Goal: Task Accomplishment & Management: Use online tool/utility

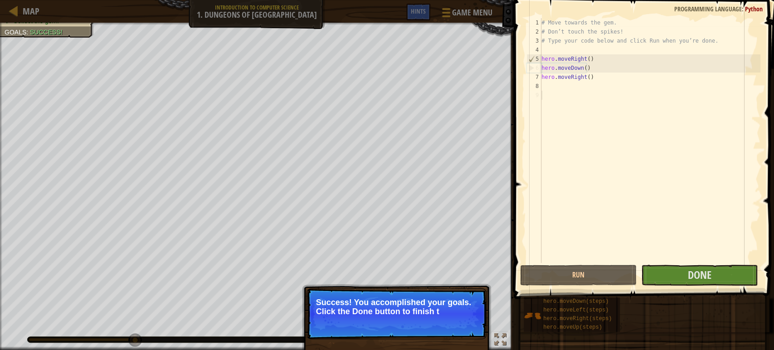
click at [411, 315] on p "Success! You accomplished your goals. Click the Done button to finish t" at bounding box center [396, 307] width 161 height 18
type textarea "hero.moveRight()"
click at [582, 79] on div "# Move towards the gem. # Don’t touch the spikes! # Type your code below and cl…" at bounding box center [649, 149] width 221 height 263
click at [582, 86] on div "# Move towards the gem. # Don’t touch the spikes! # Type your code below and cl…" at bounding box center [649, 149] width 221 height 263
click at [570, 99] on div "# Move towards the gem. # Don’t touch the spikes! # Type your code below and cl…" at bounding box center [649, 149] width 221 height 263
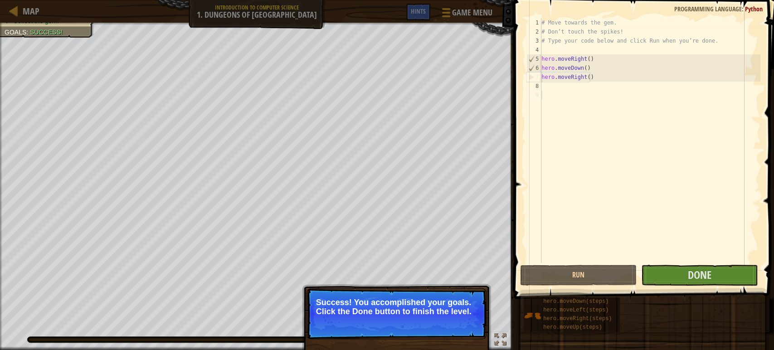
click at [431, 321] on p "Success! You accomplished your goals. Click the Done button to finish the level." at bounding box center [396, 313] width 180 height 51
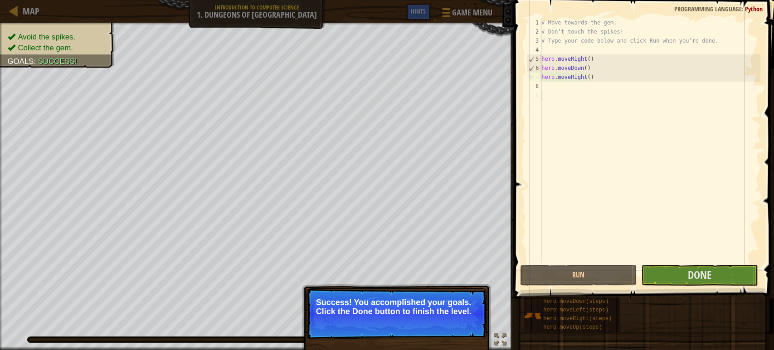
click at [472, 325] on p "Success! You accomplished your goals. Click the Done button to finish the level." at bounding box center [396, 313] width 180 height 51
click at [616, 212] on div "# Move towards the gem. # Don’t touch the spikes! # Type your code below and cl…" at bounding box center [649, 149] width 221 height 263
click at [445, 315] on p "Success! You accomplished your goals. Click the Done button to finish the level." at bounding box center [396, 307] width 161 height 18
click at [625, 108] on div "# Move towards the gem. # Don’t touch the spikes! # Type your code below and cl…" at bounding box center [649, 149] width 221 height 263
click at [585, 78] on div "# Move towards the gem. # Don’t touch the spikes! # Type your code below and cl…" at bounding box center [649, 149] width 221 height 263
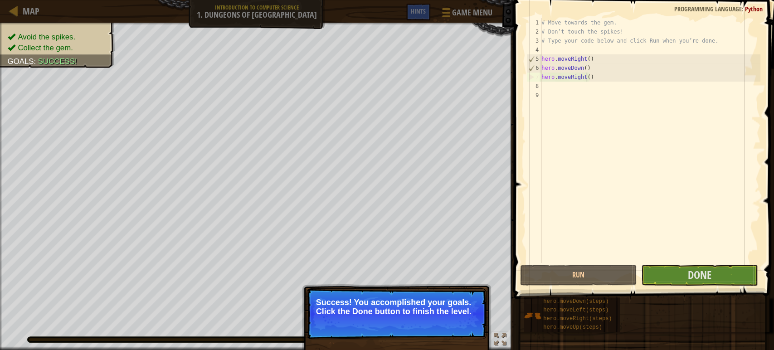
type textarea "hero.moveRight()"
click at [586, 79] on div "# Move towards the gem. # Don’t touch the spikes! # Type your code below and cl…" at bounding box center [649, 149] width 221 height 263
click at [555, 52] on div "# Move towards the gem. # Don’t touch the spikes! # Type your code below and cl…" at bounding box center [649, 149] width 221 height 263
click at [420, 307] on p "Success! You accomplished your goals. Click the Done button to finish the level." at bounding box center [396, 307] width 161 height 18
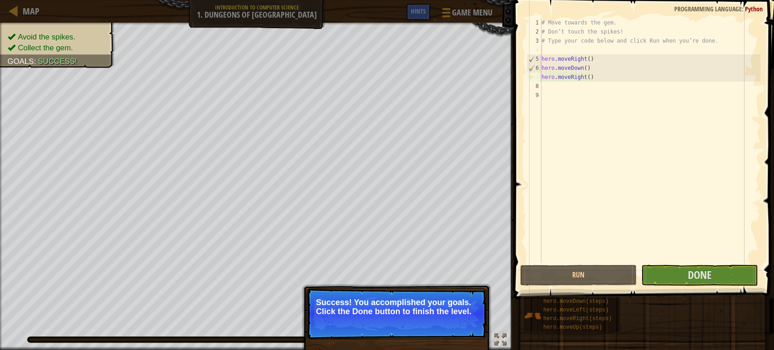
click at [435, 326] on p "Success! You accomplished your goals. Click the Done button to finish the level." at bounding box center [396, 313] width 180 height 51
click at [728, 270] on button "Done" at bounding box center [699, 275] width 116 height 21
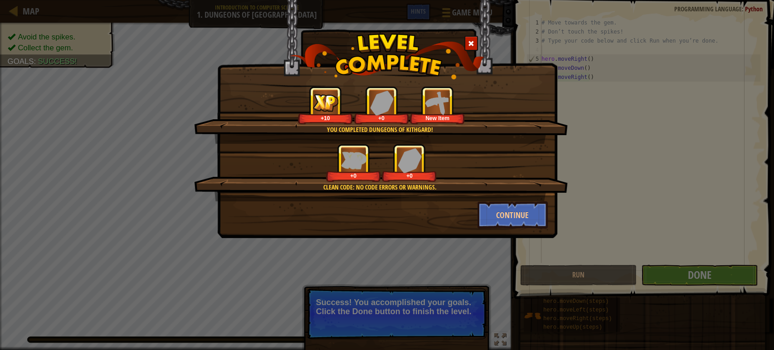
click at [473, 41] on span at bounding box center [471, 43] width 6 height 6
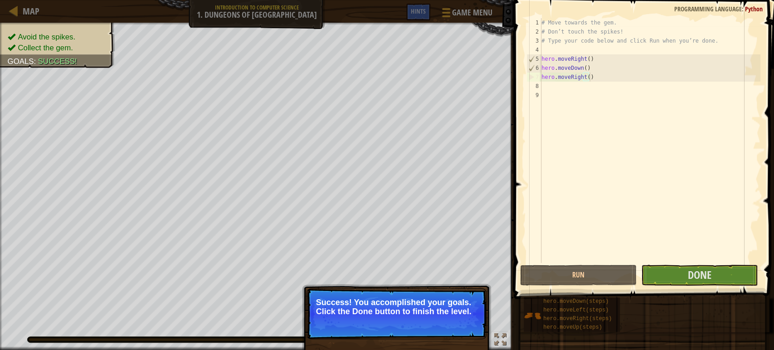
click at [498, 34] on div "Map Introduction to Computer Science 1. Dungeons of Kithgard Game Menu Done Hin…" at bounding box center [387, 175] width 774 height 350
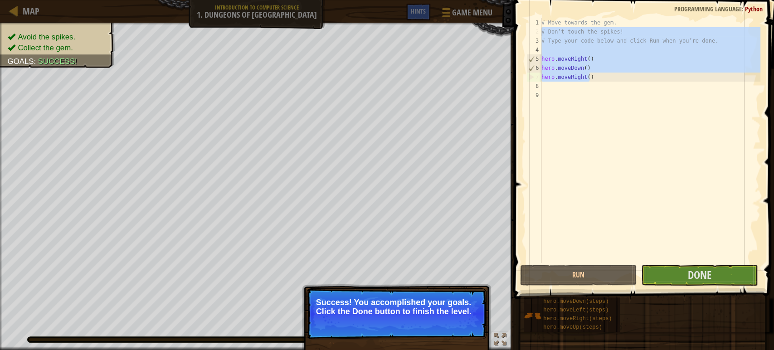
click at [582, 79] on div "# Move towards the gem. # Don’t touch the spikes! # Type your code below and cl…" at bounding box center [649, 140] width 221 height 245
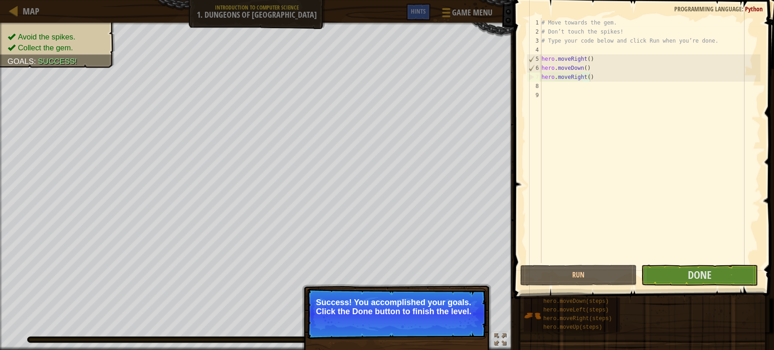
drag, startPoint x: 602, startPoint y: 78, endPoint x: 544, endPoint y: 68, distance: 58.3
click at [551, 70] on div "# Move towards the gem. # Don’t touch the spikes! # Type your code below and cl…" at bounding box center [649, 149] width 221 height 263
type textarea "hero.moveDown() hero.moveRight()"
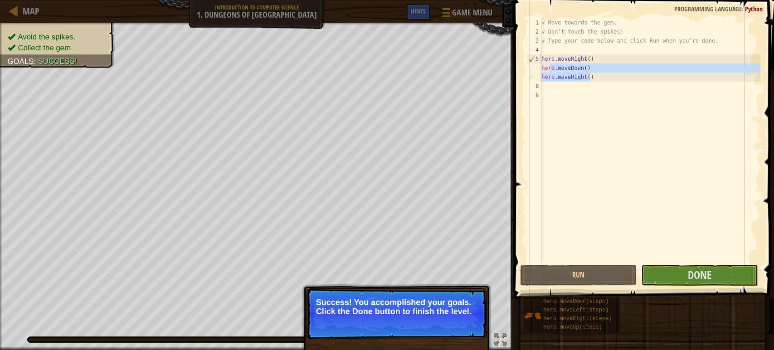
click at [439, 324] on p "Success! You accomplished your goals. Click the Done button to finish the level." at bounding box center [396, 313] width 180 height 51
click at [697, 278] on span "Done" at bounding box center [700, 274] width 24 height 15
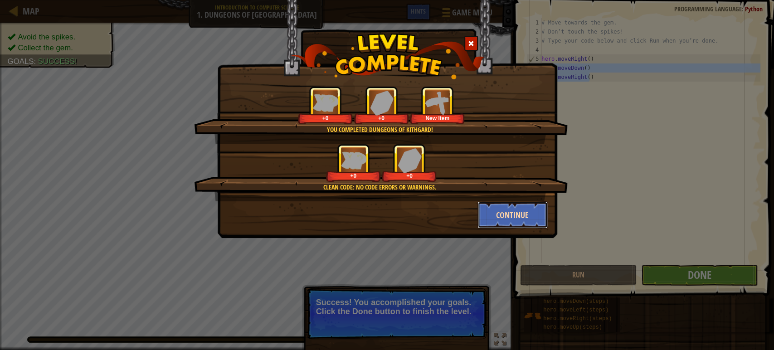
click at [509, 206] on button "Continue" at bounding box center [512, 214] width 70 height 27
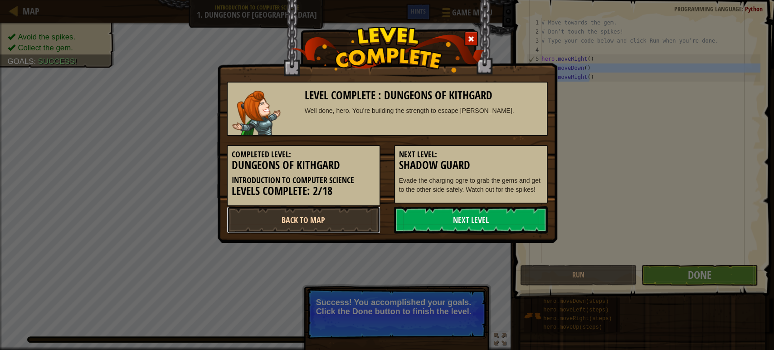
click at [311, 222] on link "Back to Map" at bounding box center [304, 219] width 154 height 27
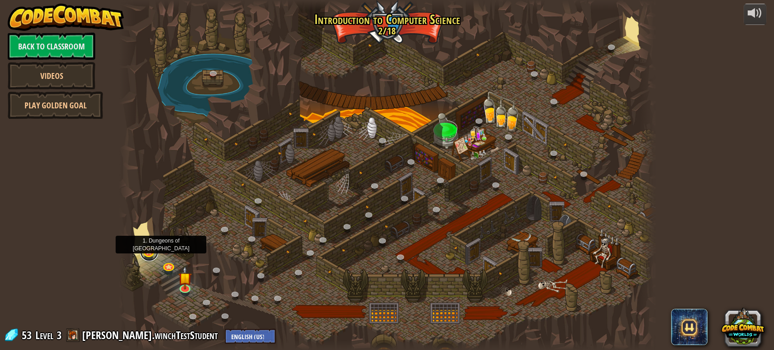
click at [149, 250] on link at bounding box center [149, 252] width 18 height 18
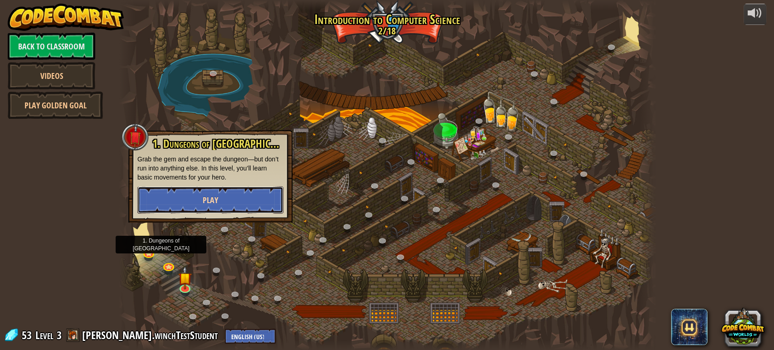
click at [209, 195] on span "Play" at bounding box center [210, 199] width 15 height 11
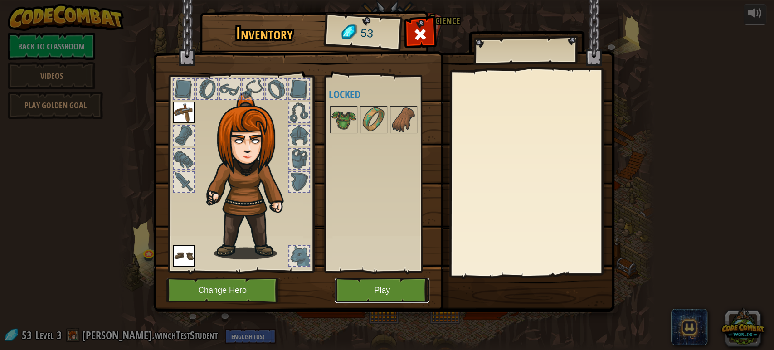
click at [357, 286] on button "Play" at bounding box center [382, 290] width 95 height 25
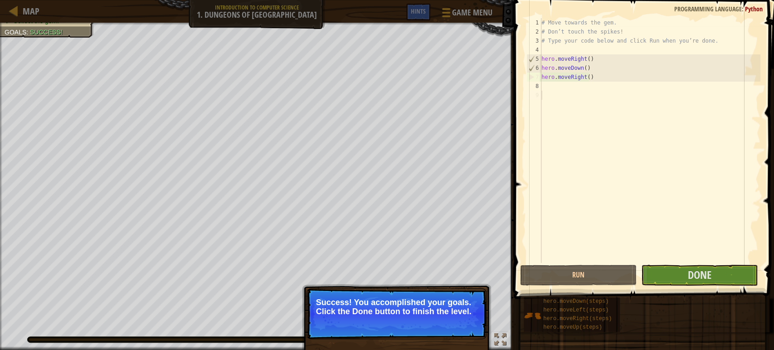
click at [45, 37] on div "Goals : Success!" at bounding box center [34, 32] width 58 height 9
click at [232, 14] on div "Map Introduction to Computer Science 1. Dungeons of Kithgard Game Menu Done Hin…" at bounding box center [257, 11] width 514 height 23
click at [465, 17] on span "Game Menu" at bounding box center [472, 12] width 42 height 12
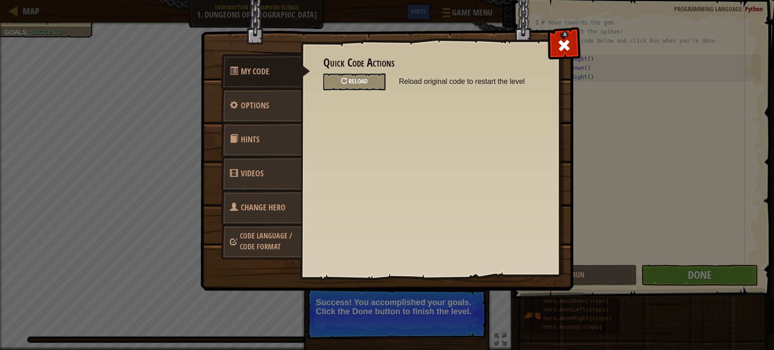
click at [368, 83] on div "Reload" at bounding box center [354, 81] width 62 height 17
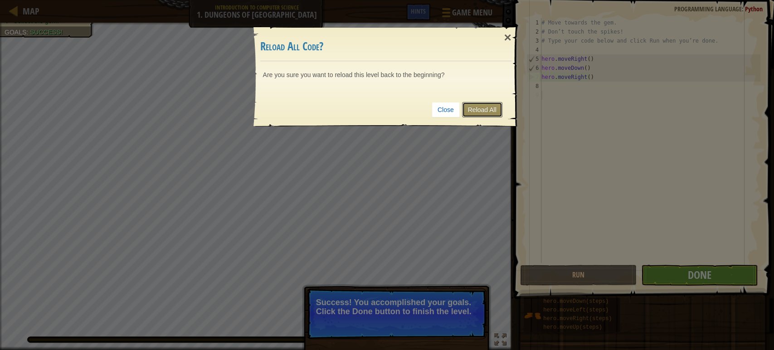
click at [482, 109] on link "Reload All" at bounding box center [482, 109] width 40 height 15
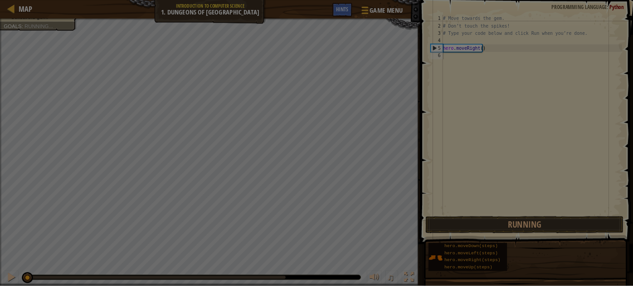
scroll to position [4, 0]
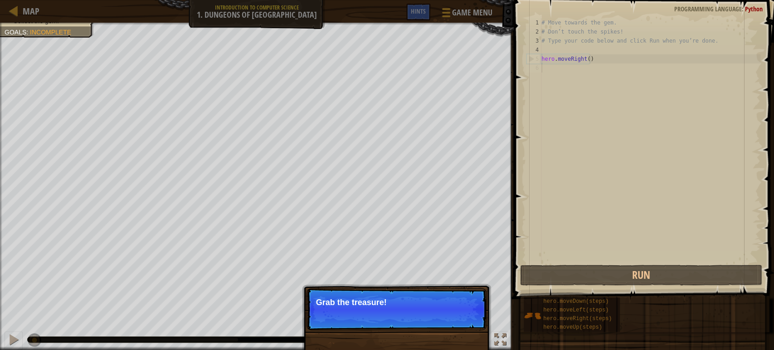
click at [375, 313] on p "Skip (esc) Continue Grab the treasure!" at bounding box center [396, 309] width 180 height 42
click at [452, 316] on button "Continue" at bounding box center [461, 315] width 38 height 12
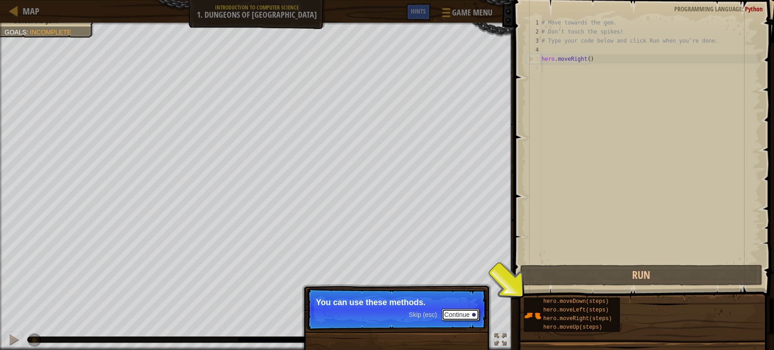
click at [452, 316] on button "Continue" at bounding box center [461, 315] width 38 height 12
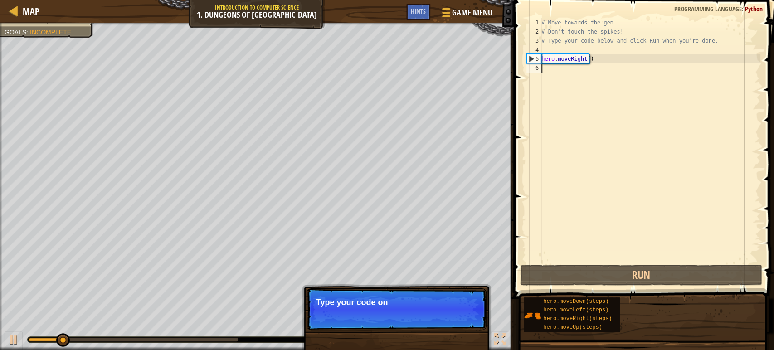
click at [452, 316] on p "Skip (esc) Continue Type your code on" at bounding box center [396, 309] width 180 height 42
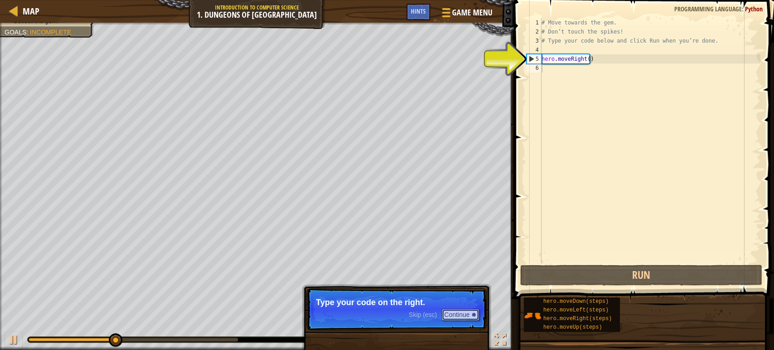
click at [452, 316] on button "Continue" at bounding box center [461, 315] width 38 height 12
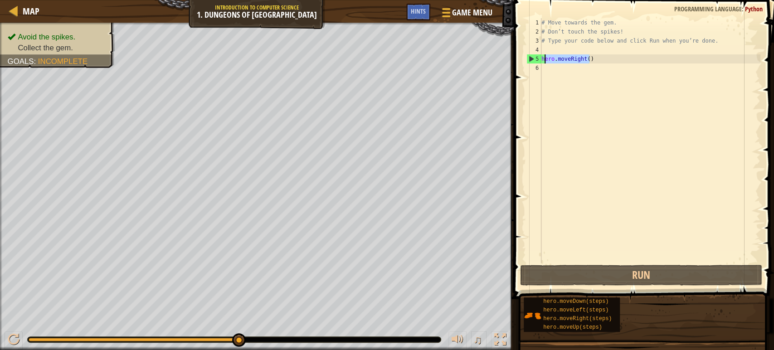
drag, startPoint x: 591, startPoint y: 62, endPoint x: 540, endPoint y: 57, distance: 51.5
click at [540, 57] on div "1 2 3 4 5 6 # Move towards the gem. # Don’t touch the spikes! # Type your code …" at bounding box center [642, 140] width 236 height 245
type textarea "hero.moveRight()"
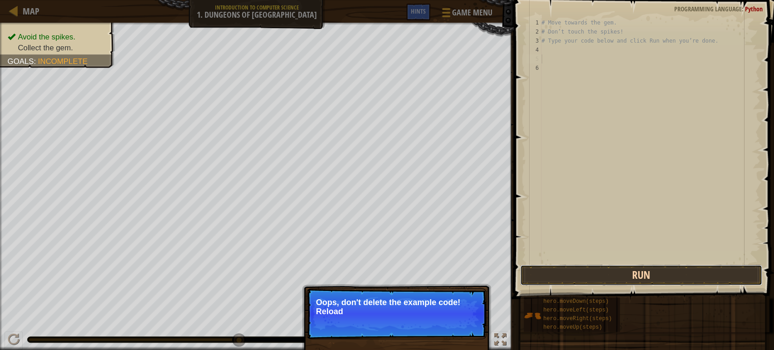
click at [655, 283] on button "Run" at bounding box center [641, 275] width 242 height 21
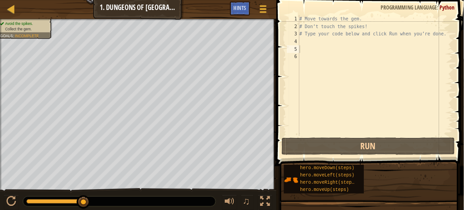
scroll to position [4, 0]
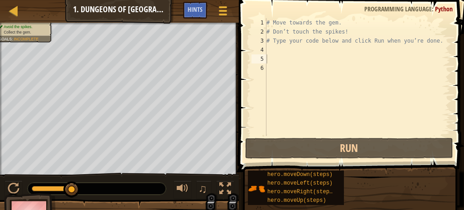
click at [301, 62] on div "# Move towards the gem. # Don’t touch the spikes! # Type your code below and cl…" at bounding box center [358, 86] width 186 height 136
click at [292, 54] on div "# Move towards the gem. # Don’t touch the spikes! # Type your code below and cl…" at bounding box center [358, 86] width 186 height 136
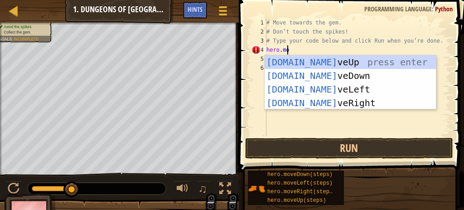
scroll to position [4, 1]
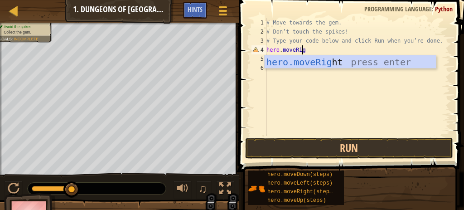
type textarea "hero.moveRight"
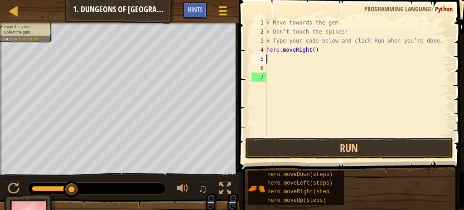
scroll to position [4, 0]
type textarea "h"
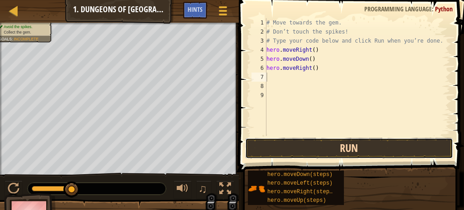
click at [343, 147] on button "Run" at bounding box center [349, 148] width 208 height 21
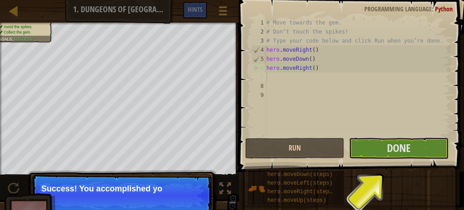
click at [126, 194] on p "Success! You accomplished yo" at bounding box center [122, 196] width 180 height 42
click at [136, 191] on p "Success! You accomplished your goa" at bounding box center [121, 188] width 161 height 9
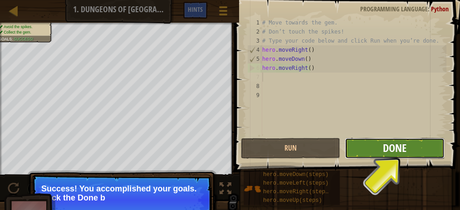
click at [391, 154] on span "Done" at bounding box center [395, 148] width 24 height 15
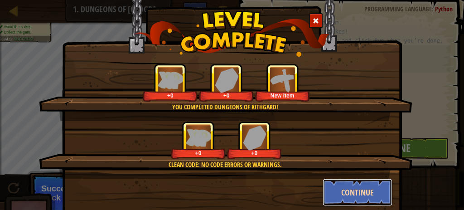
click at [376, 187] on button "Continue" at bounding box center [358, 192] width 70 height 27
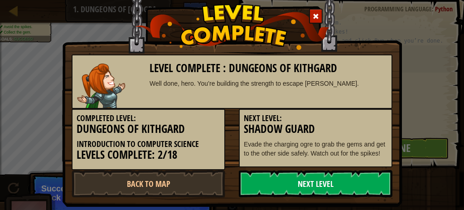
click at [374, 189] on link "Next Level" at bounding box center [316, 183] width 154 height 27
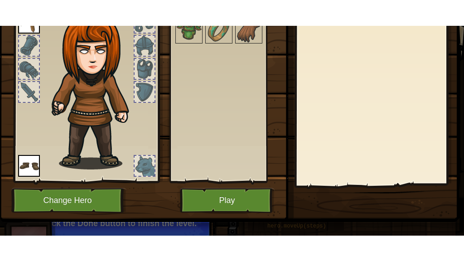
scroll to position [107, 0]
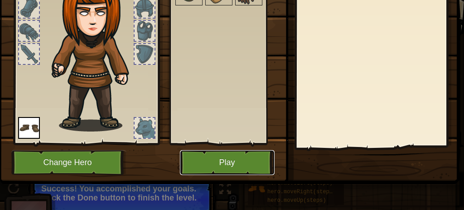
click at [223, 151] on button "Play" at bounding box center [227, 162] width 95 height 25
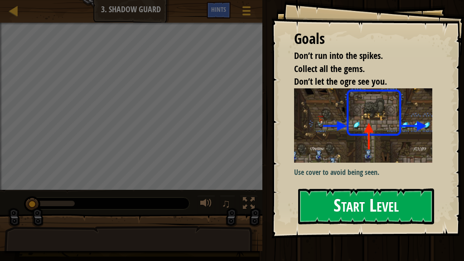
click at [354, 200] on button "Start Level" at bounding box center [366, 207] width 136 height 36
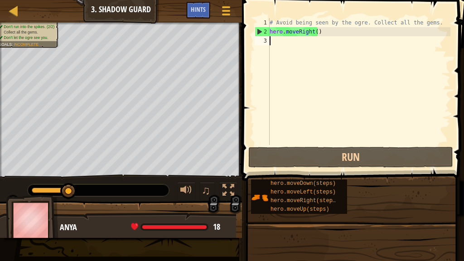
click at [312, 32] on div "# Avoid being seen by the ogre. Collect all the gems. hero . moveRight ( )" at bounding box center [359, 90] width 183 height 145
click at [314, 31] on div "# Avoid being seen by the ogre. Collect all the gems. hero . moveRight ( )" at bounding box center [359, 90] width 183 height 145
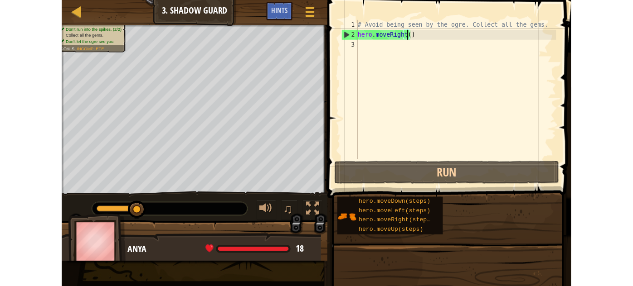
scroll to position [4, 4]
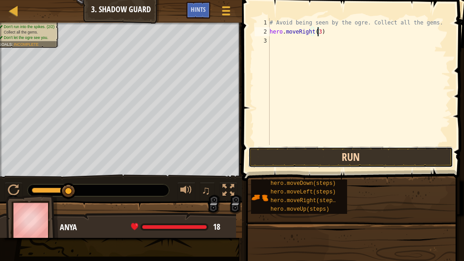
click at [361, 158] on button "Run" at bounding box center [350, 157] width 205 height 21
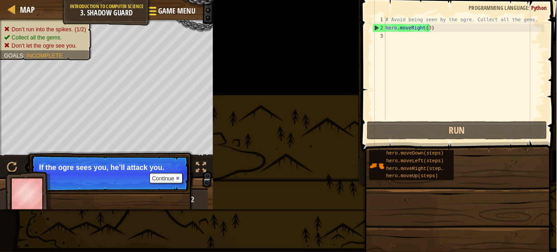
scroll to position [4, 4]
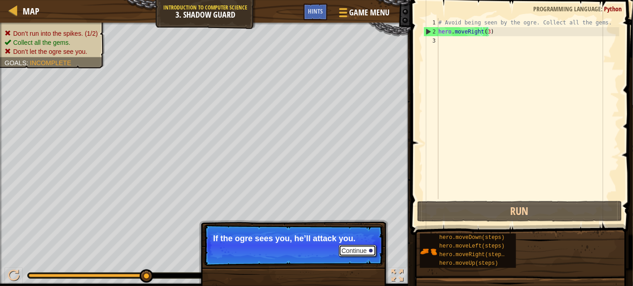
click at [359, 252] on button "Continue" at bounding box center [358, 251] width 38 height 12
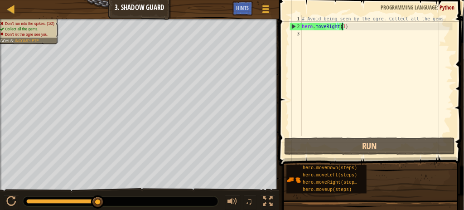
scroll to position [4, 4]
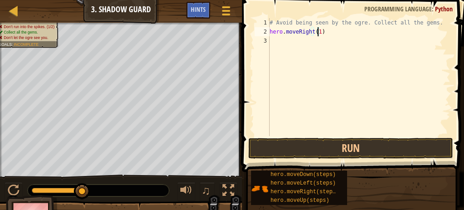
type textarea "hero.moveRight()"
type textarea "j"
type textarea "he"
type textarea "h"
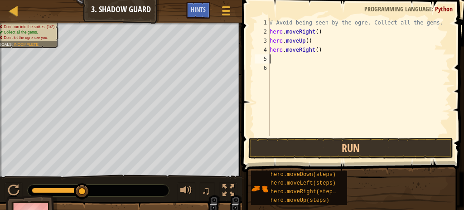
type textarea "h"
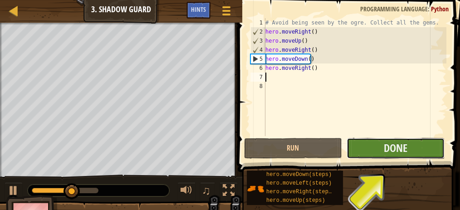
click at [413, 151] on button "Done" at bounding box center [395, 148] width 98 height 21
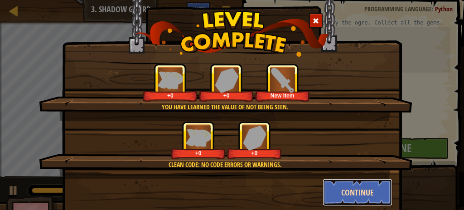
click at [358, 203] on button "Continue" at bounding box center [358, 192] width 70 height 27
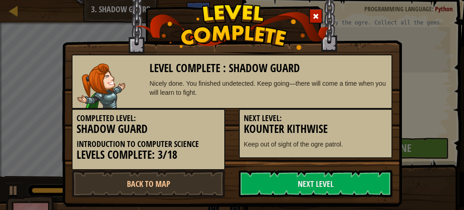
click at [362, 193] on link "Next Level" at bounding box center [316, 183] width 154 height 27
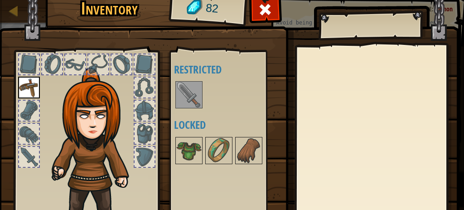
scroll to position [107, 0]
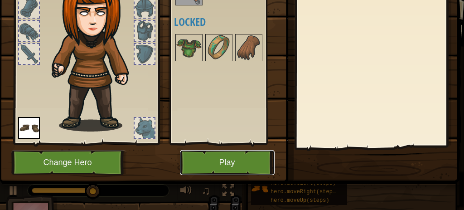
click at [248, 154] on button "Play" at bounding box center [227, 162] width 95 height 25
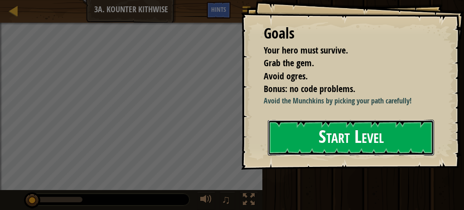
click at [403, 141] on button "Start Level" at bounding box center [351, 138] width 166 height 36
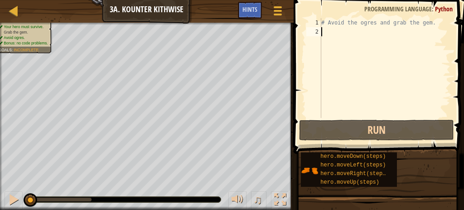
type textarea "h"
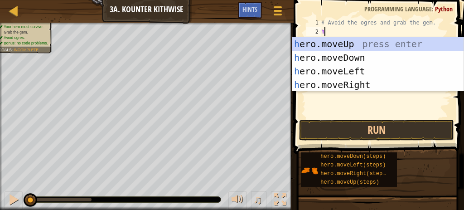
scroll to position [4, 0]
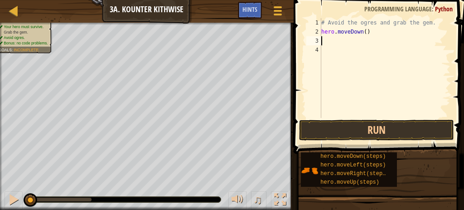
type textarea "j"
type textarea "h"
type textarea "j"
type textarea "h"
type textarea "hero.moveRight(2)"
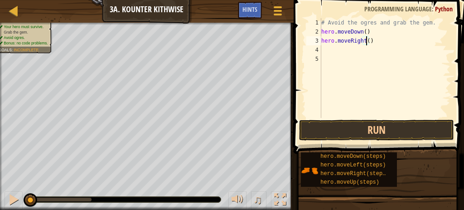
scroll to position [4, 4]
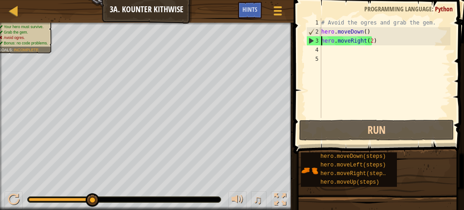
click at [323, 39] on div "# Avoid the ogres and grab the gem. hero . moveDown ( ) hero . moveRight ( 2 )" at bounding box center [385, 77] width 131 height 118
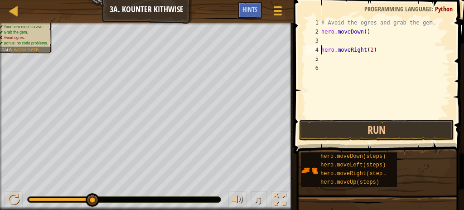
scroll to position [4, 0]
click at [364, 30] on div "# Avoid the ogres and grab the gem. hero . moveDown ( ) hero . moveRight ( 2 )" at bounding box center [385, 77] width 131 height 118
type textarea "hero.moveDown(2)"
click at [365, 41] on div "# Avoid the ogres and grab the gem. hero . moveDown ( 2 ) hero . moveRight ( 2 )" at bounding box center [385, 77] width 131 height 118
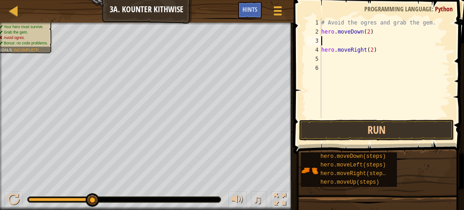
scroll to position [4, 0]
click at [369, 39] on div "# Avoid the ogres and grab the gem. hero . moveDown ( 2 ) hero . moveRight ( 2 )" at bounding box center [385, 77] width 131 height 118
type textarea "hero.moveRight()"
type textarea "h"
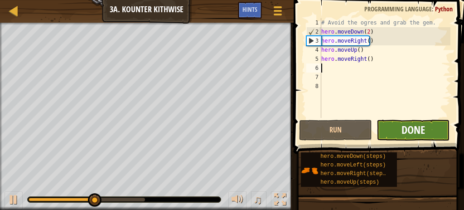
drag, startPoint x: 422, startPoint y: 145, endPoint x: 408, endPoint y: 135, distance: 16.9
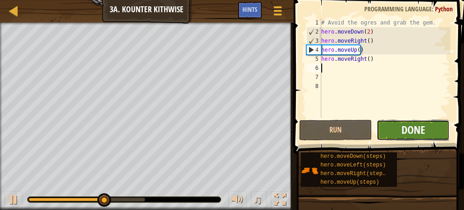
click at [408, 131] on span "Done" at bounding box center [414, 129] width 24 height 15
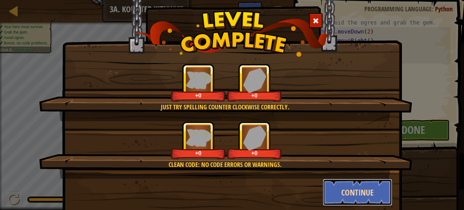
click at [364, 185] on button "Continue" at bounding box center [358, 192] width 70 height 27
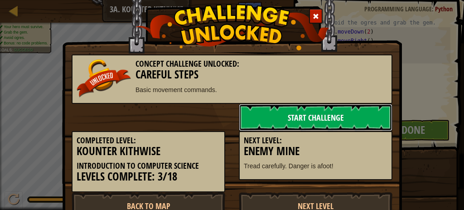
click at [356, 112] on link "Start Challenge" at bounding box center [316, 117] width 154 height 27
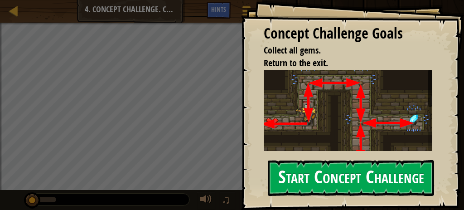
click at [354, 180] on button "Start Concept Challenge" at bounding box center [351, 178] width 166 height 36
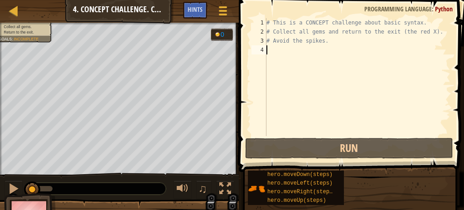
type textarea "h"
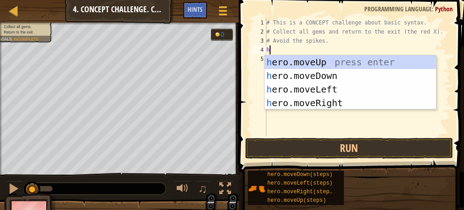
scroll to position [4, 0]
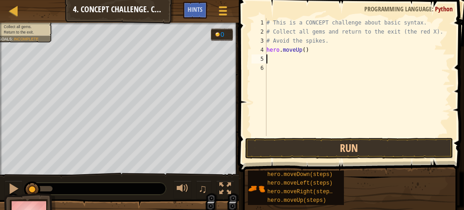
type textarea "h"
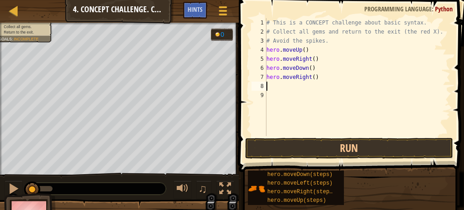
type textarea "h"
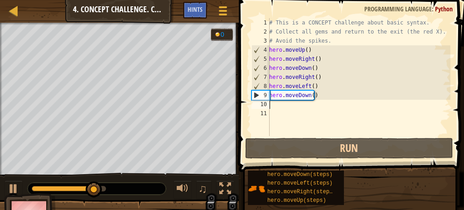
type textarea "h"
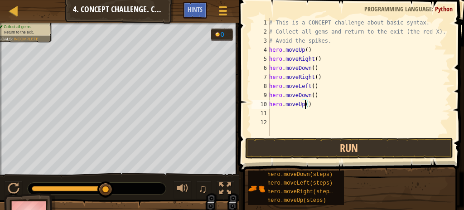
type textarea "hero.moveUp(2)"
type textarea "h"
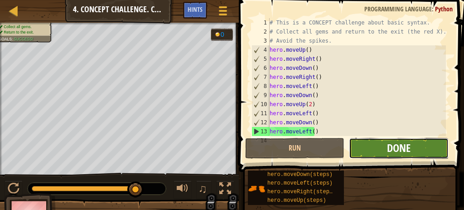
click at [403, 152] on span "Done" at bounding box center [399, 148] width 24 height 15
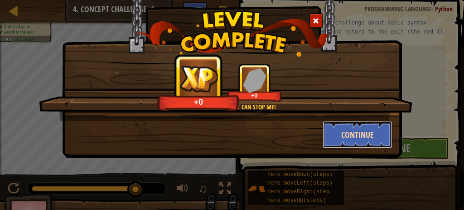
click at [368, 134] on button "Continue" at bounding box center [358, 134] width 70 height 27
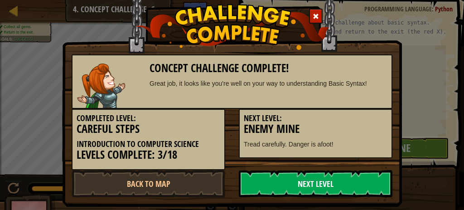
click at [340, 180] on link "Next Level" at bounding box center [316, 183] width 154 height 27
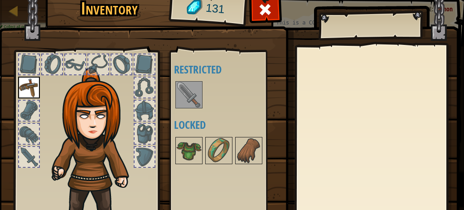
click at [184, 96] on img at bounding box center [188, 94] width 25 height 25
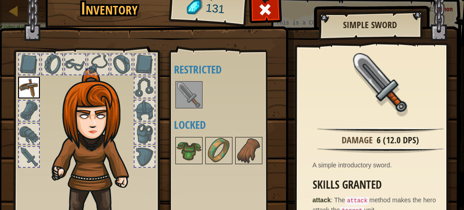
scroll to position [30, 0]
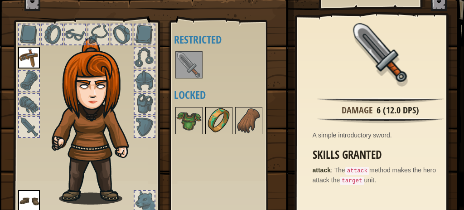
click at [206, 110] on img at bounding box center [218, 120] width 25 height 25
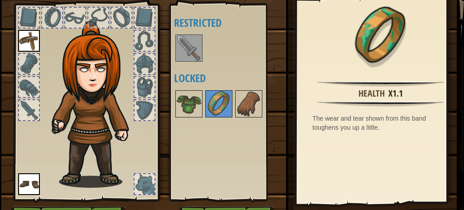
scroll to position [0, 0]
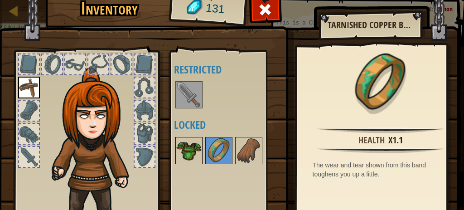
click at [184, 139] on img at bounding box center [188, 150] width 25 height 25
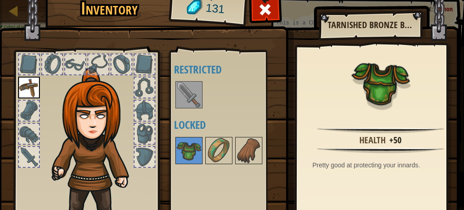
click at [179, 92] on img at bounding box center [188, 94] width 25 height 25
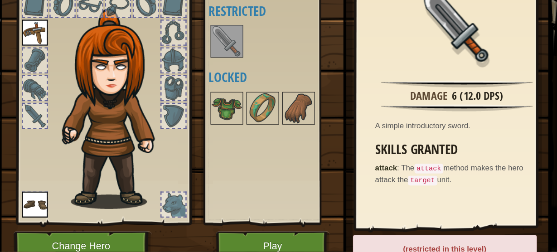
scroll to position [91, 0]
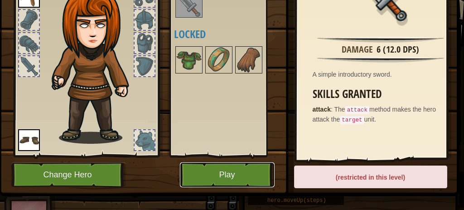
click at [223, 170] on button "Play" at bounding box center [227, 174] width 95 height 25
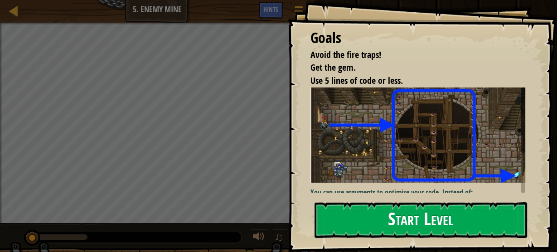
click at [425, 211] on button "Start Level" at bounding box center [421, 220] width 213 height 36
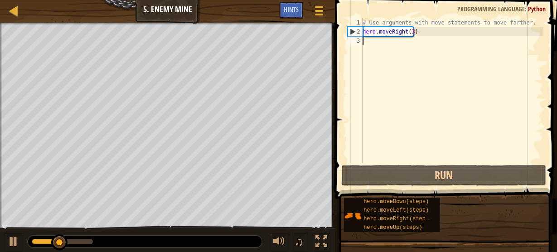
type textarea "h"
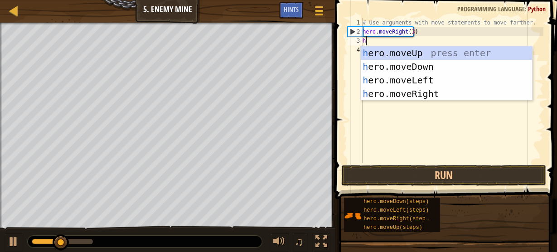
scroll to position [4, 0]
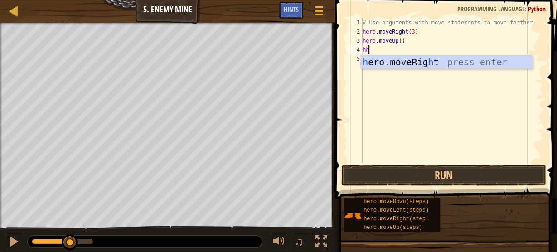
type textarea "h"
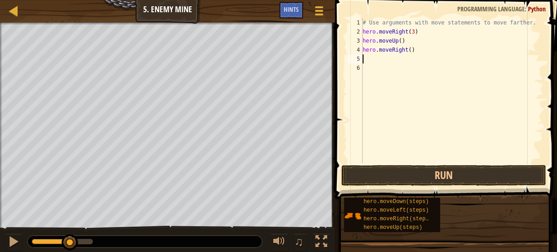
type textarea "h"
type textarea "hero.moveDown(3)"
type textarea "h"
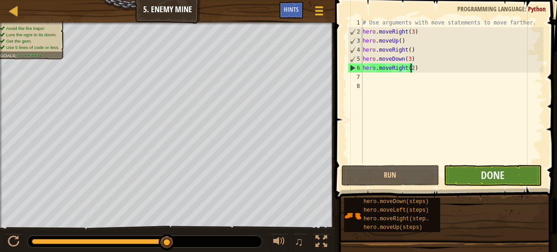
type textarea "hero.moveRight(2)"
click at [478, 174] on button "Done" at bounding box center [493, 175] width 98 height 21
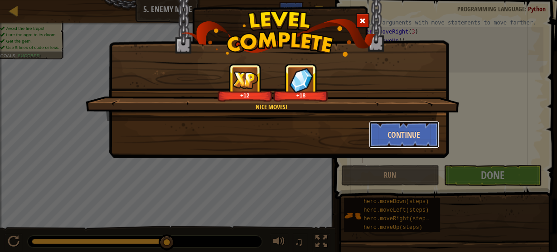
click at [393, 131] on button "Continue" at bounding box center [404, 134] width 70 height 27
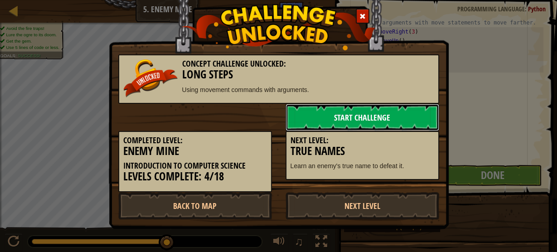
click at [383, 116] on link "Start Challenge" at bounding box center [363, 117] width 154 height 27
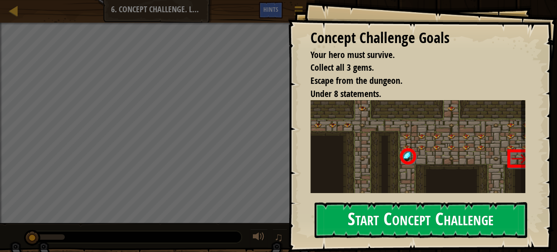
click at [437, 227] on button "Start Concept Challenge" at bounding box center [421, 220] width 213 height 36
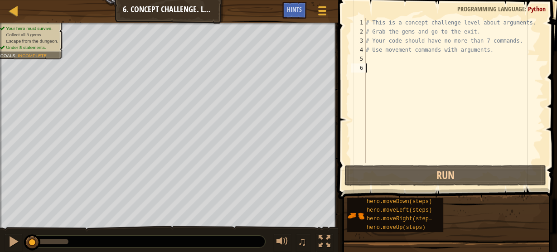
type textarea "h"
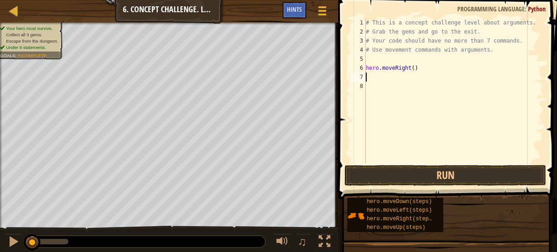
type textarea "h"
type textarea "hero.moveUp(3)"
type textarea "h"
type textarea "hero.moveRight(2)"
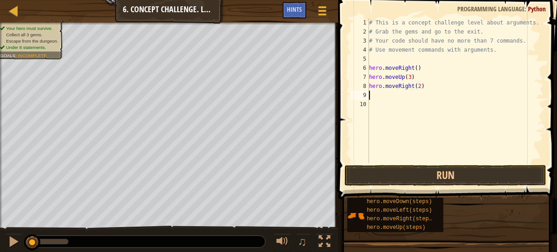
type textarea "h"
type textarea "hero.moveDown(3)"
type textarea "h"
type textarea "hero.moveUp(2)"
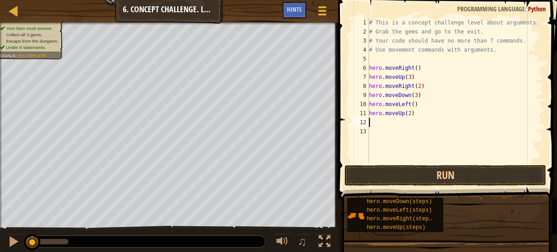
type textarea "h"
type textarea "hero.moveRight(3)"
click at [459, 174] on button "Run" at bounding box center [446, 175] width 202 height 21
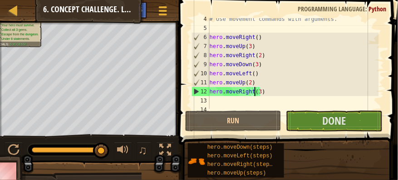
scroll to position [31, 0]
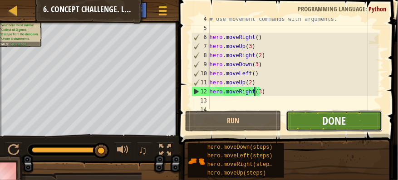
click at [329, 117] on span "Done" at bounding box center [334, 120] width 24 height 15
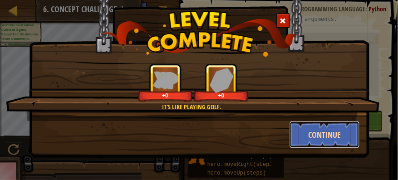
click at [331, 128] on button "Continue" at bounding box center [324, 134] width 70 height 27
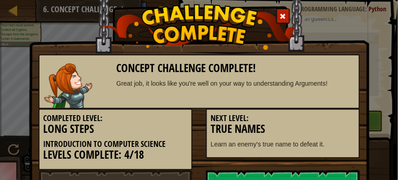
scroll to position [39, 0]
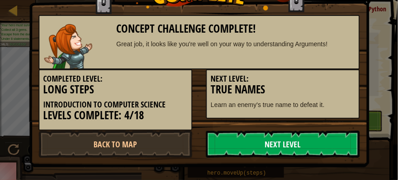
click at [321, 145] on link "Next Level" at bounding box center [283, 144] width 154 height 27
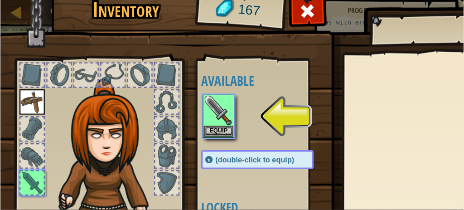
scroll to position [26, 0]
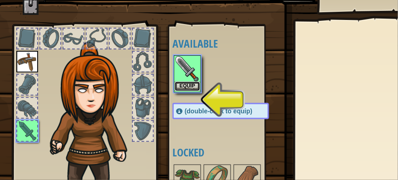
click at [183, 86] on button "Equip" at bounding box center [187, 87] width 25 height 10
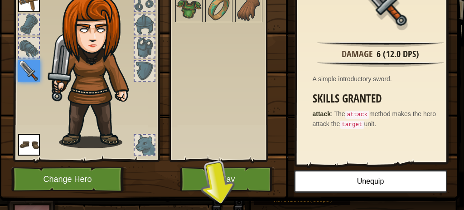
scroll to position [9, 0]
click at [245, 177] on button "Play" at bounding box center [227, 179] width 95 height 25
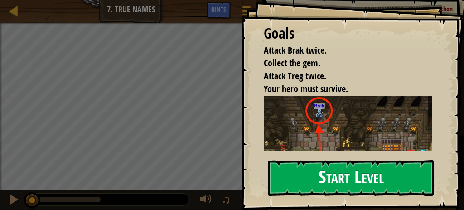
click at [377, 180] on button "Start Level" at bounding box center [351, 178] width 166 height 36
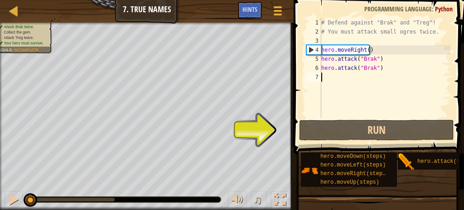
type textarea "h"
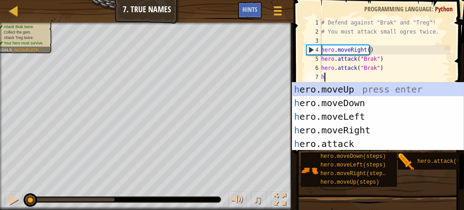
scroll to position [4, 0]
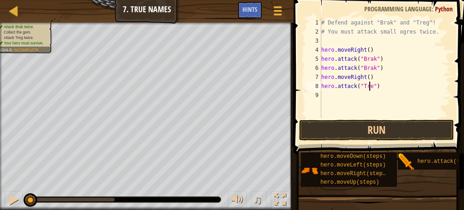
type textarea "hero.attack("Treg")"
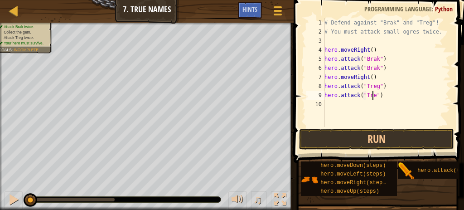
scroll to position [4, 4]
type textarea "hero.attack("Treg")"
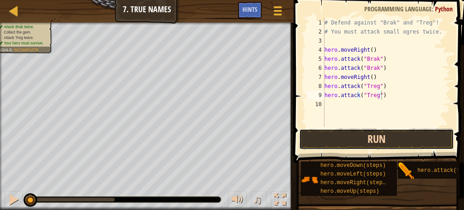
click at [393, 134] on button "Run" at bounding box center [376, 139] width 155 height 21
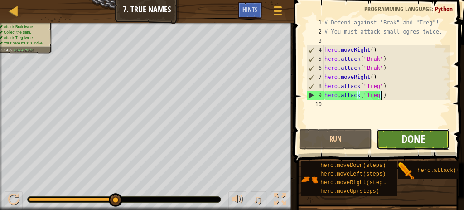
click at [422, 145] on span "Done" at bounding box center [414, 138] width 24 height 15
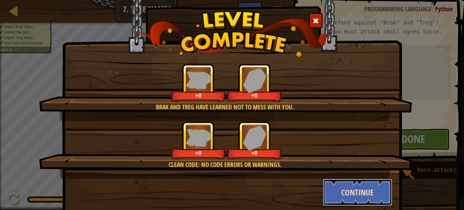
click at [356, 198] on button "Continue" at bounding box center [358, 192] width 70 height 27
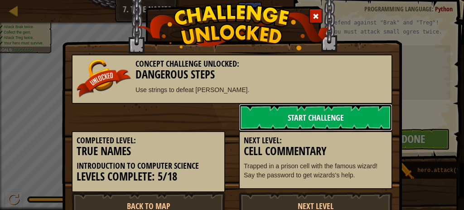
click at [339, 112] on link "Start Challenge" at bounding box center [316, 117] width 154 height 27
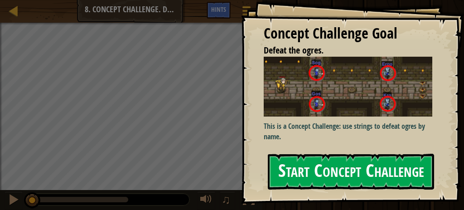
click at [373, 181] on button "Start Concept Challenge" at bounding box center [351, 172] width 166 height 36
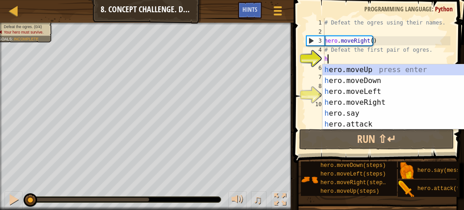
scroll to position [4, 0]
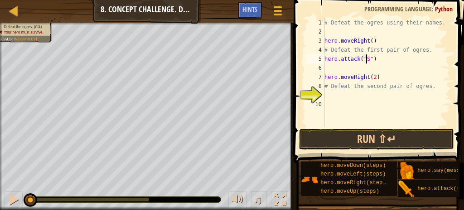
type textarea "hero.attack("Sog")"
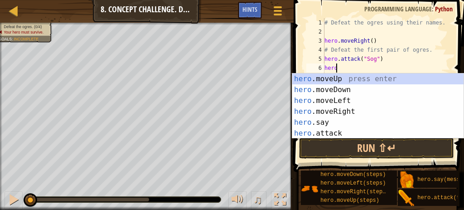
scroll to position [4, 0]
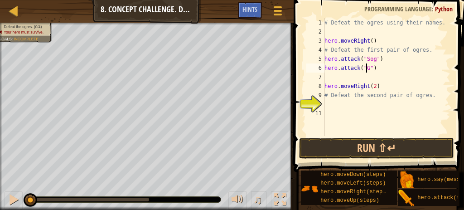
type textarea "hero.attack("Gos")"
click at [341, 97] on div "# Defeat the ogres using their names. hero . moveRight ( ) # Defeat the first p…" at bounding box center [387, 86] width 128 height 136
type textarea "# Defeat the second pair of ogres."
click at [340, 107] on div "# Defeat the ogres using their names. hero . moveRight ( ) # Defeat the first p…" at bounding box center [387, 86] width 128 height 136
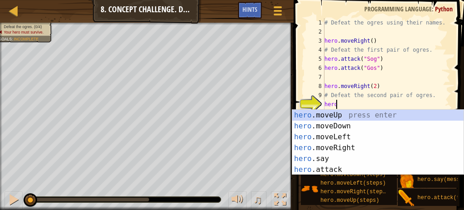
scroll to position [4, 0]
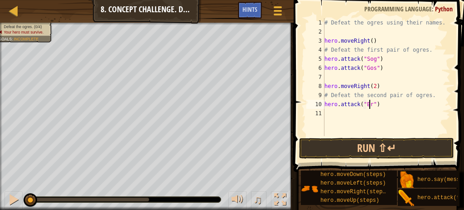
type textarea "hero.attack("Ergo")"
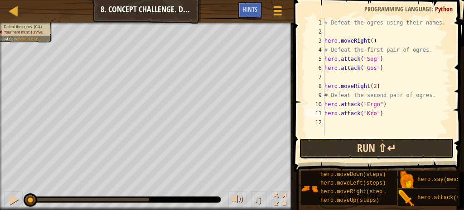
click at [421, 151] on button "Run ⇧↵" at bounding box center [376, 148] width 155 height 21
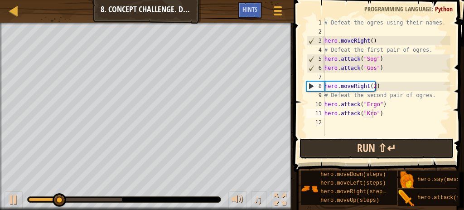
click at [417, 155] on button "Run ⇧↵" at bounding box center [376, 148] width 155 height 21
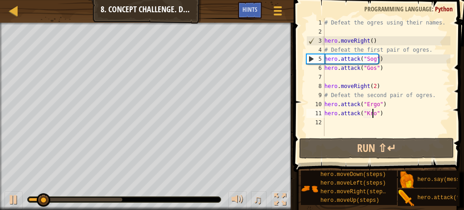
click at [379, 60] on div "# Defeat the ogres using their names. hero . moveRight ( ) # Defeat the first p…" at bounding box center [387, 86] width 128 height 136
type textarea "hero.attack("Sog")"
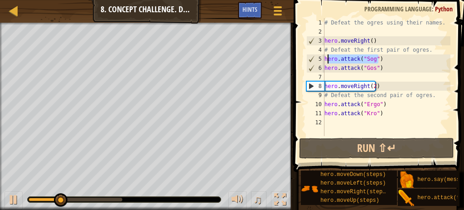
drag, startPoint x: 381, startPoint y: 59, endPoint x: 320, endPoint y: 60, distance: 60.7
click at [320, 60] on div "hero.attack("Sog") 1 2 3 4 5 6 7 8 9 10 11 12 # Defeat the ogres using their na…" at bounding box center [378, 77] width 146 height 118
click at [383, 61] on div "# Defeat the ogres using their names. hero . moveRight ( ) # Defeat the first p…" at bounding box center [387, 77] width 128 height 118
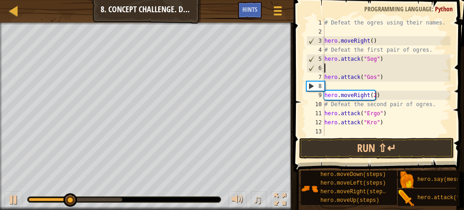
scroll to position [4, 0]
paste textarea "hero.attack("Sog")"
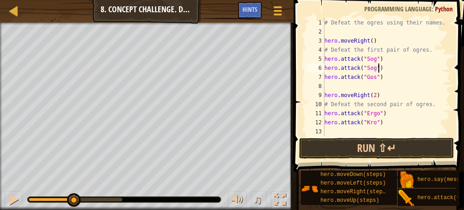
type textarea "hero.attack("Gos")"
drag, startPoint x: 369, startPoint y: 76, endPoint x: 303, endPoint y: 77, distance: 66.2
click at [303, 77] on div "hero.attack("Gos") 1 2 3 4 5 6 7 8 9 10 11 12 13 # Defeat the ogres using their…" at bounding box center [377, 104] width 173 height 199
click at [380, 73] on div "# Defeat the ogres using their names. hero . moveRight ( ) # Defeat the first p…" at bounding box center [387, 77] width 128 height 118
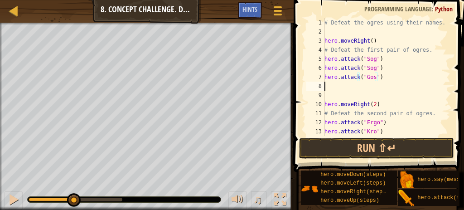
paste textarea "hero.attack("Gos")"
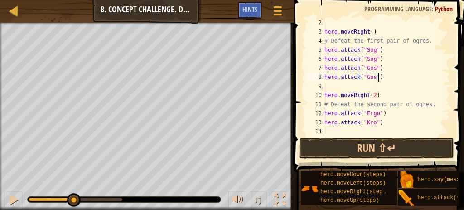
scroll to position [9, 0]
drag, startPoint x: 369, startPoint y: 112, endPoint x: 314, endPoint y: 112, distance: 54.9
click at [314, 112] on div "hero.attack("Gos") 2 3 4 5 6 7 8 9 10 11 12 13 14 hero . moveRight ( ) # Defeat…" at bounding box center [378, 77] width 146 height 118
type textarea "hero.attack("Ergo")"
click at [388, 114] on div "hero . moveRight ( ) # Defeat the first pair of ogres. hero . attack ( "Sog" ) …" at bounding box center [384, 77] width 123 height 118
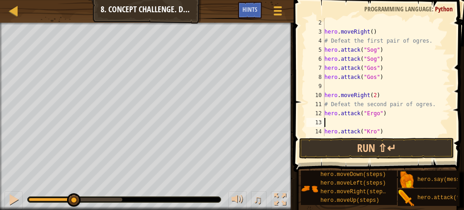
paste textarea "hero.attack("Ergo")"
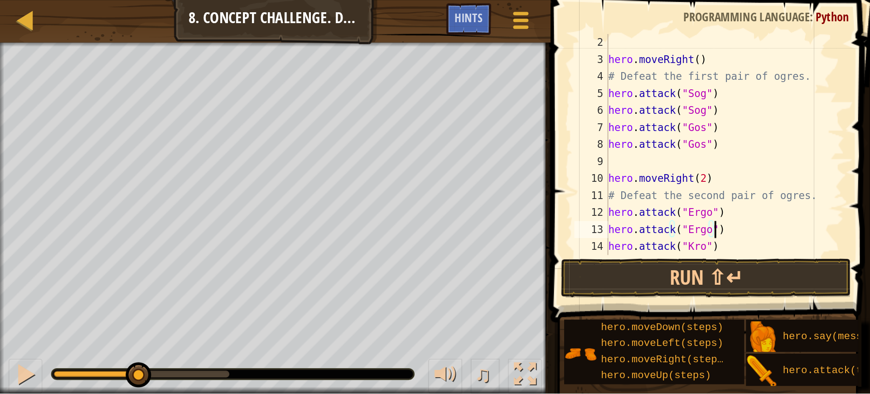
scroll to position [18, 0]
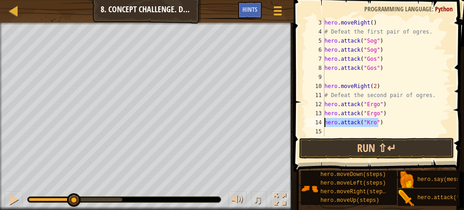
drag, startPoint x: 386, startPoint y: 122, endPoint x: 323, endPoint y: 123, distance: 63.5
click at [323, 123] on div "hero.attack("Ergo") 3 4 5 6 7 8 9 10 11 12 13 14 15 hero . moveRight ( ) # Defe…" at bounding box center [378, 77] width 146 height 118
type textarea "hero.attack("Kro")"
click at [371, 134] on div "hero . moveRight ( ) # Defeat the first pair of ogres. hero . attack ( "Sog" ) …" at bounding box center [384, 86] width 123 height 136
paste textarea "hero.attack("Kro")"
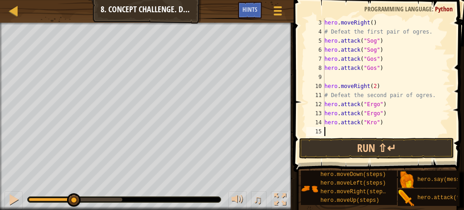
type textarea "hero.attack("Kro")"
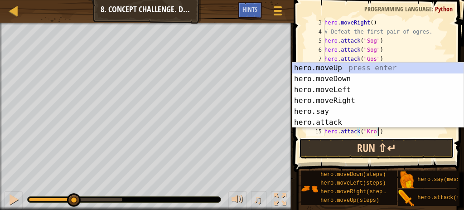
click at [379, 142] on button "Run ⇧↵" at bounding box center [376, 148] width 155 height 21
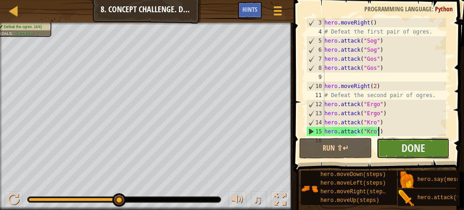
click at [429, 154] on button "Done" at bounding box center [413, 148] width 73 height 21
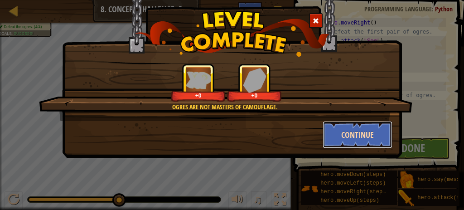
click at [381, 138] on button "Continue" at bounding box center [358, 134] width 70 height 27
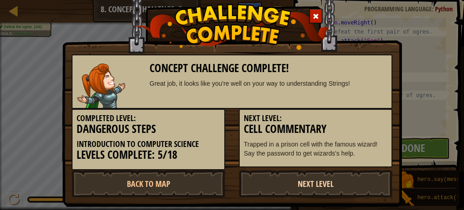
click at [338, 185] on link "Next Level" at bounding box center [316, 183] width 154 height 27
